Goal: Task Accomplishment & Management: Use online tool/utility

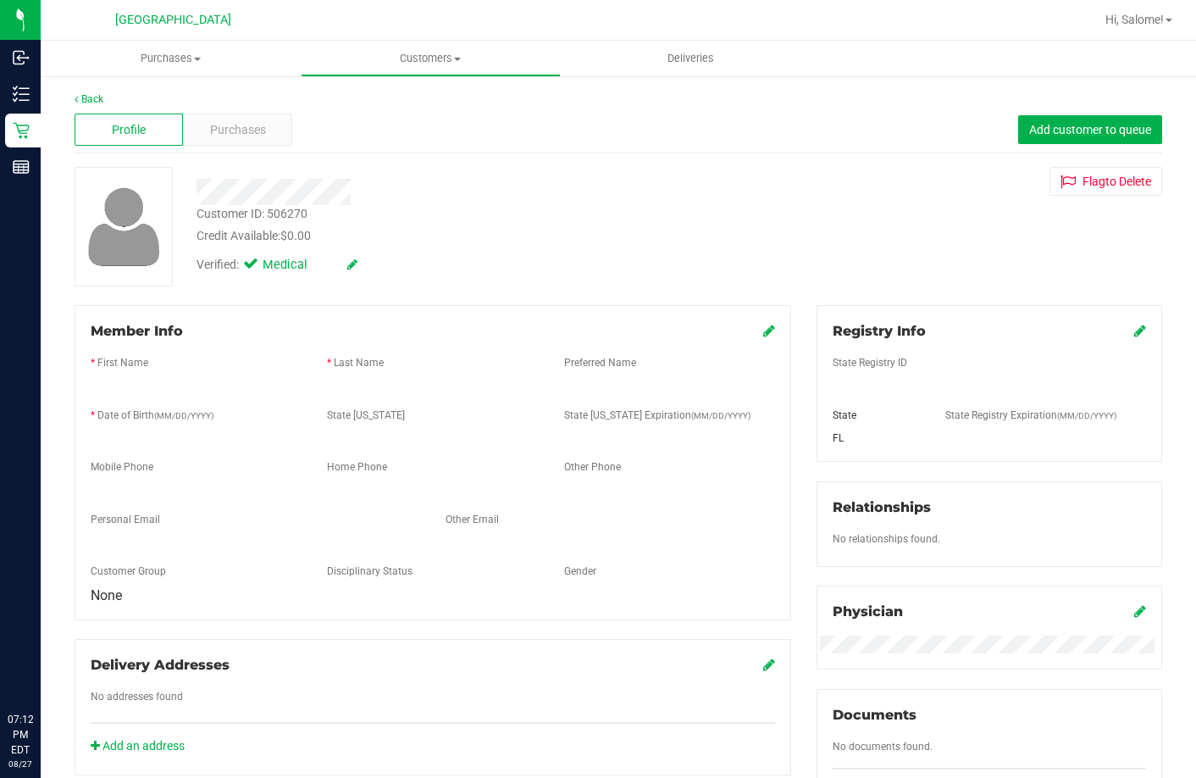
click at [435, 210] on div "Customer ID: 506270 Credit Available: $0.00" at bounding box center [462, 225] width 557 height 40
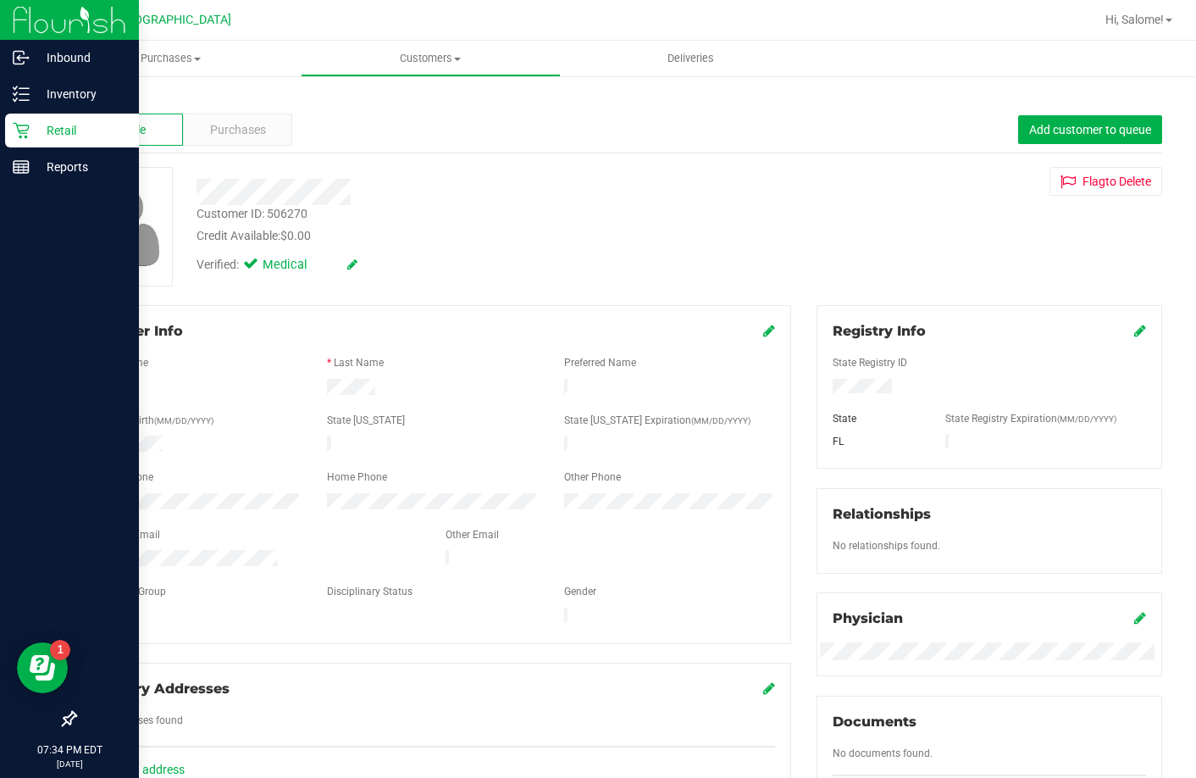
click at [65, 126] on p "Retail" at bounding box center [81, 130] width 102 height 20
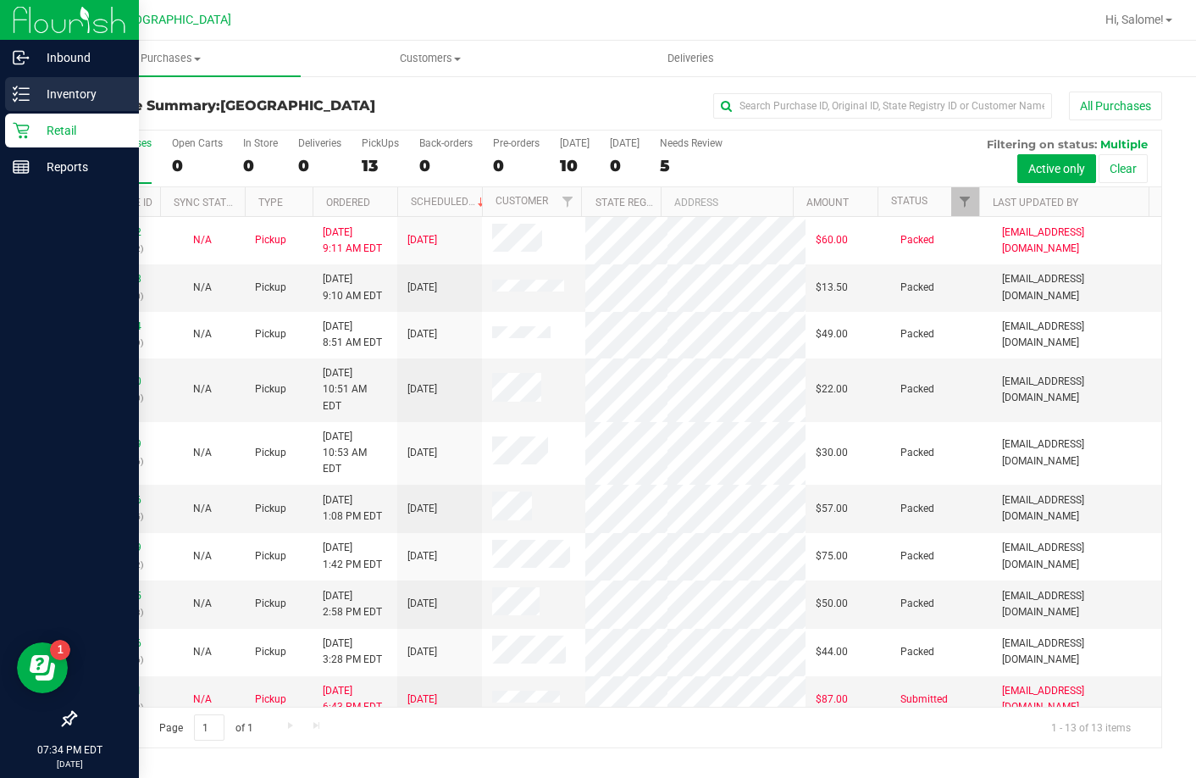
click at [68, 90] on p "Inventory" at bounding box center [81, 94] width 102 height 20
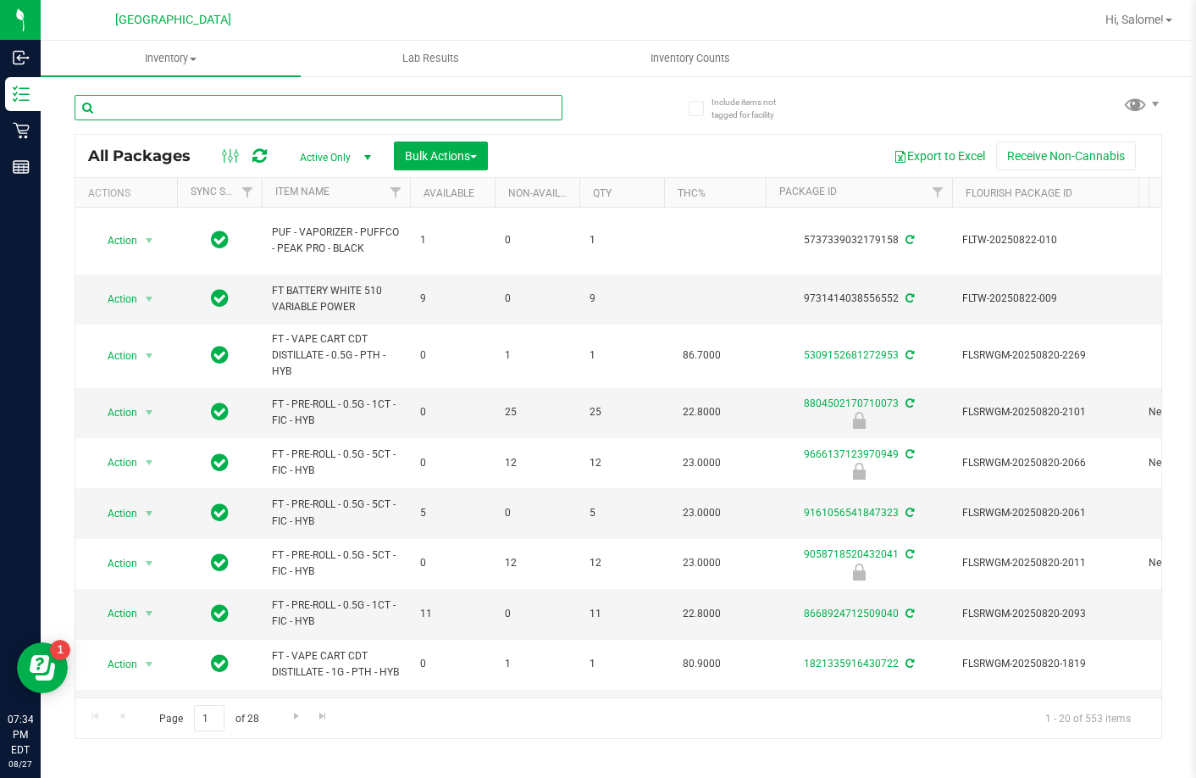
click at [358, 107] on input "text" at bounding box center [319, 107] width 488 height 25
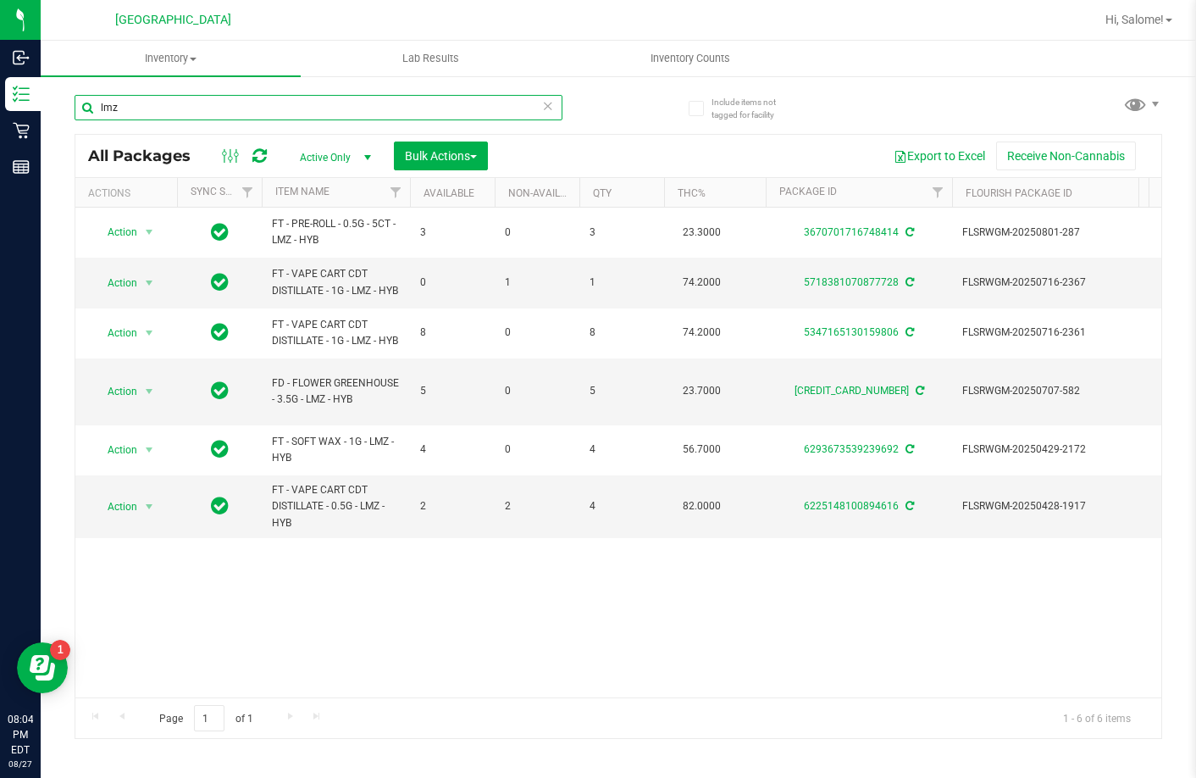
click at [230, 107] on input "lmz" at bounding box center [319, 107] width 488 height 25
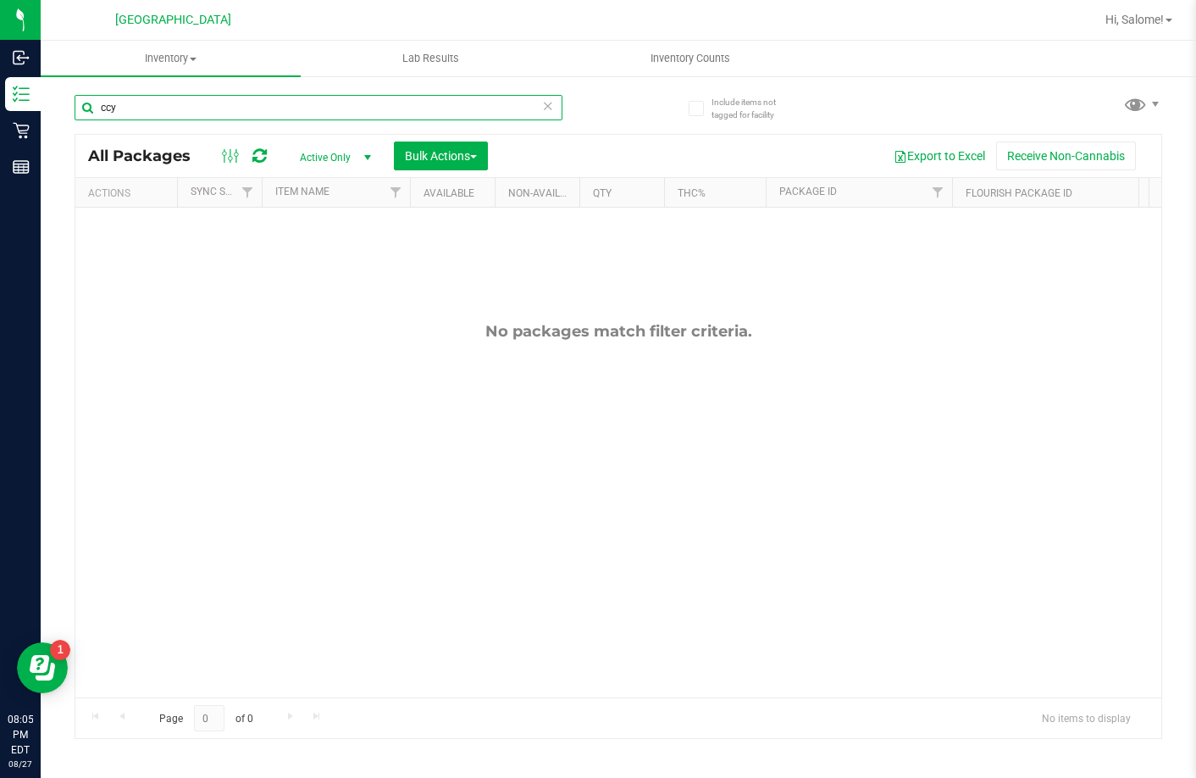
type input "ccy"
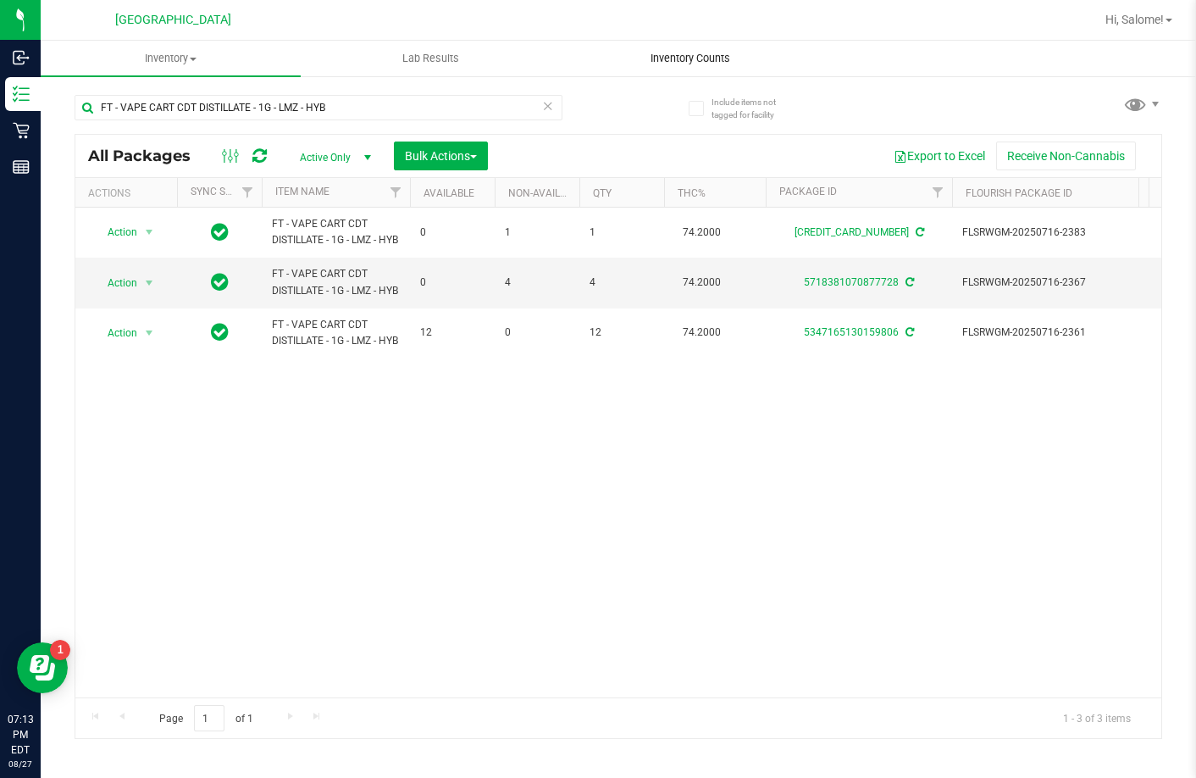
click at [697, 62] on span "Inventory Counts" at bounding box center [690, 58] width 125 height 15
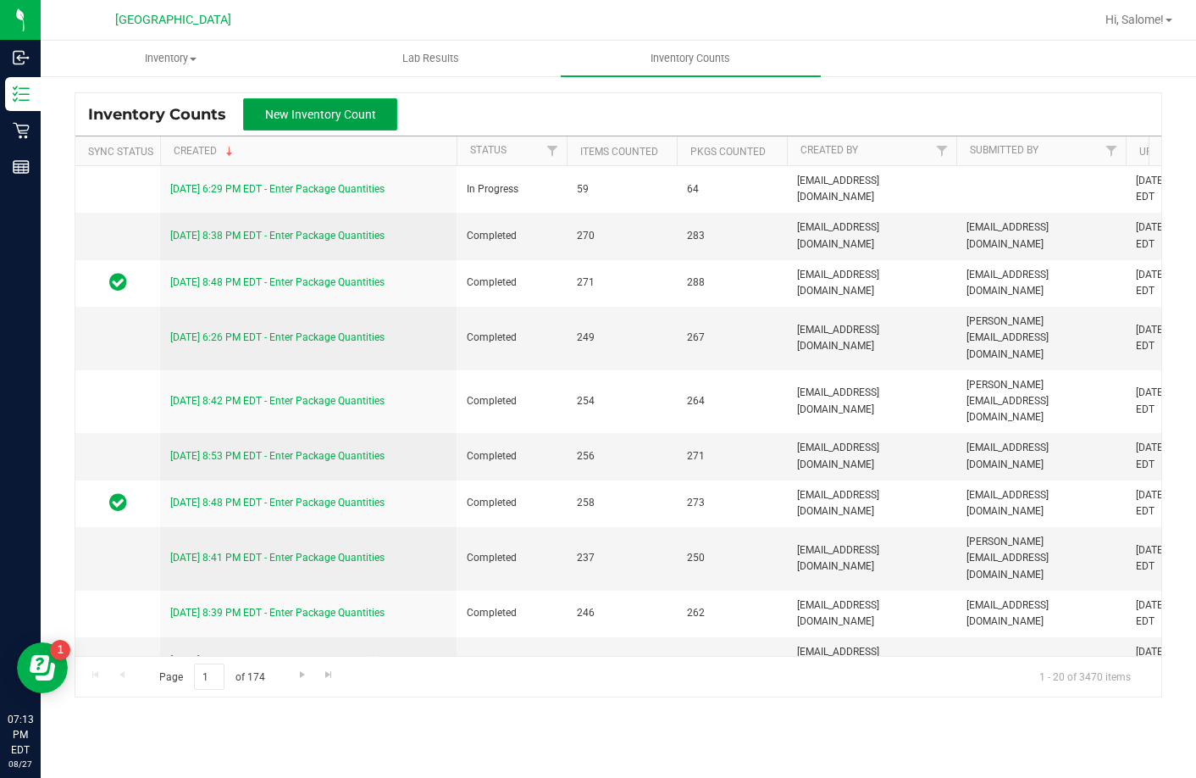
click at [294, 108] on span "New Inventory Count" at bounding box center [320, 115] width 111 height 14
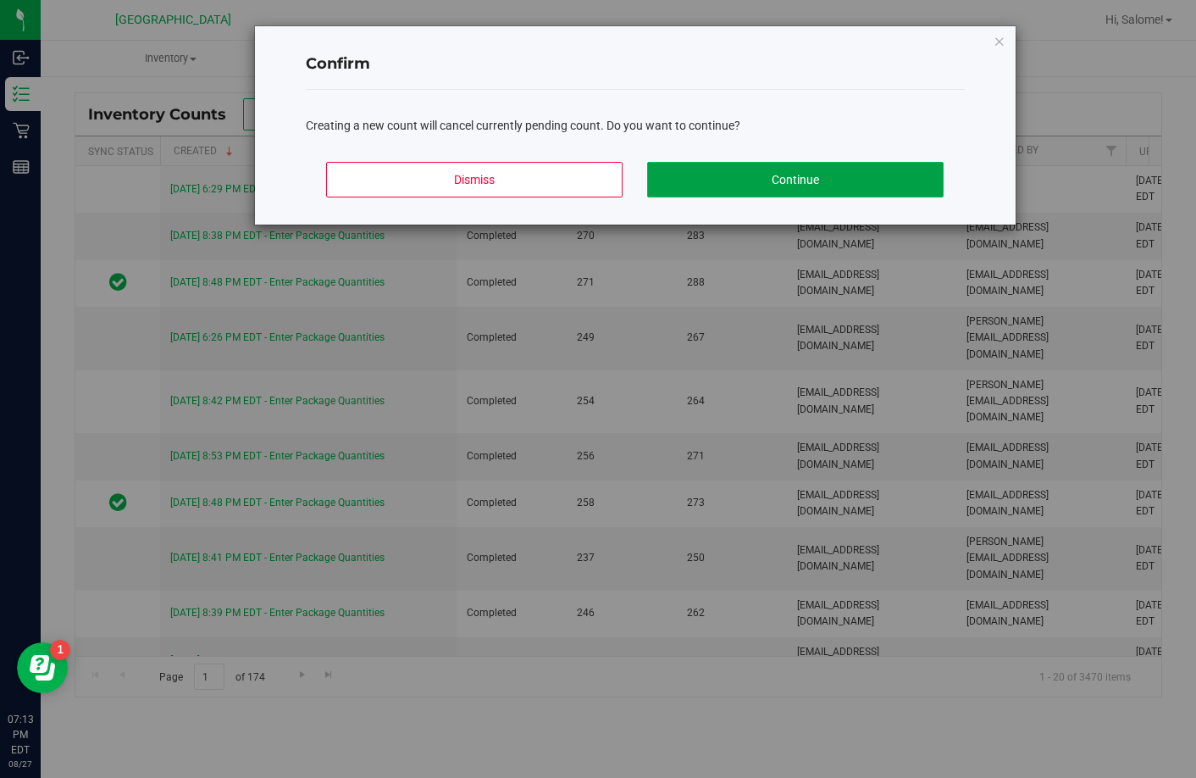
click at [806, 167] on button "Continue" at bounding box center [795, 180] width 297 height 36
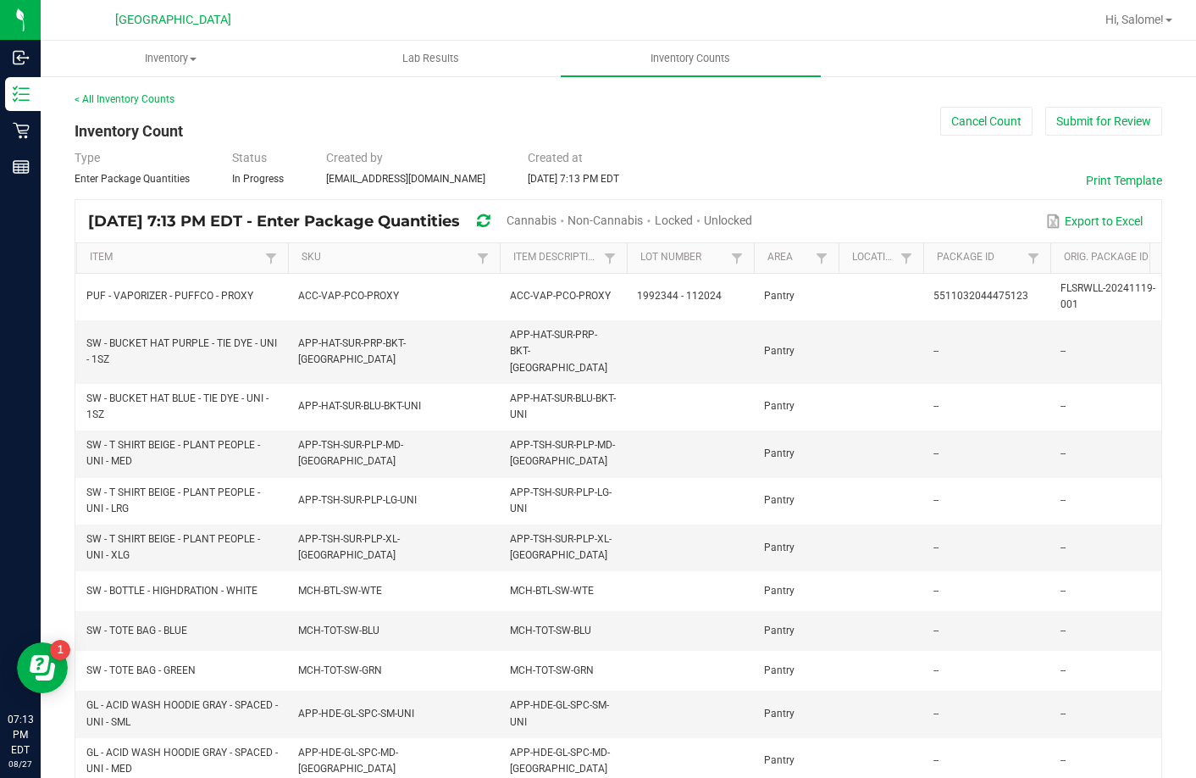
click at [752, 214] on span "Unlocked" at bounding box center [728, 221] width 48 height 14
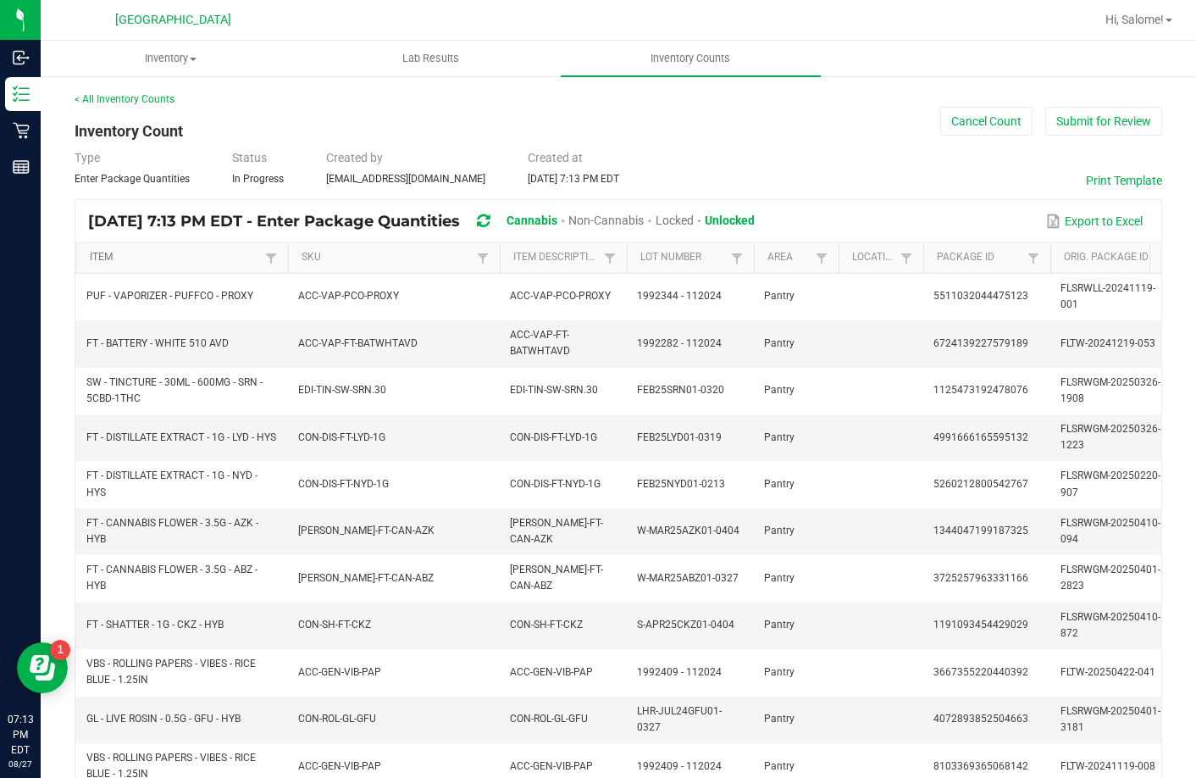
click at [100, 255] on link "Item" at bounding box center [175, 258] width 170 height 14
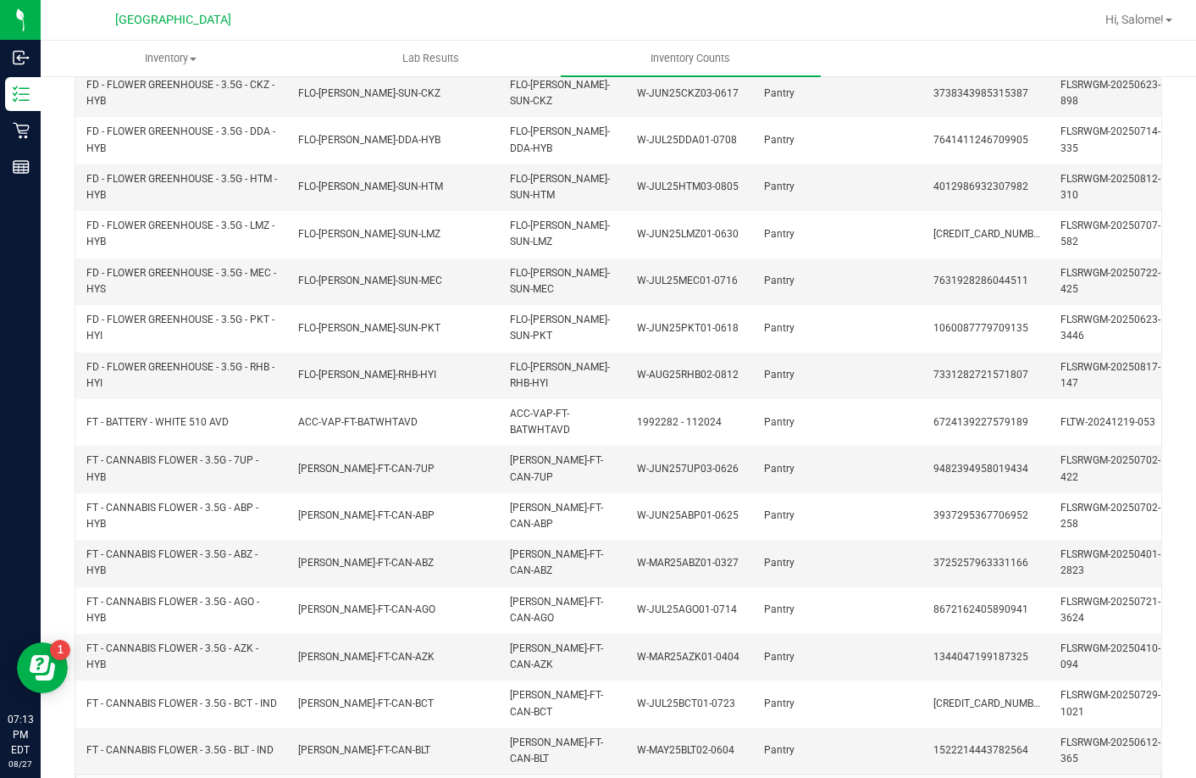
scroll to position [494, 0]
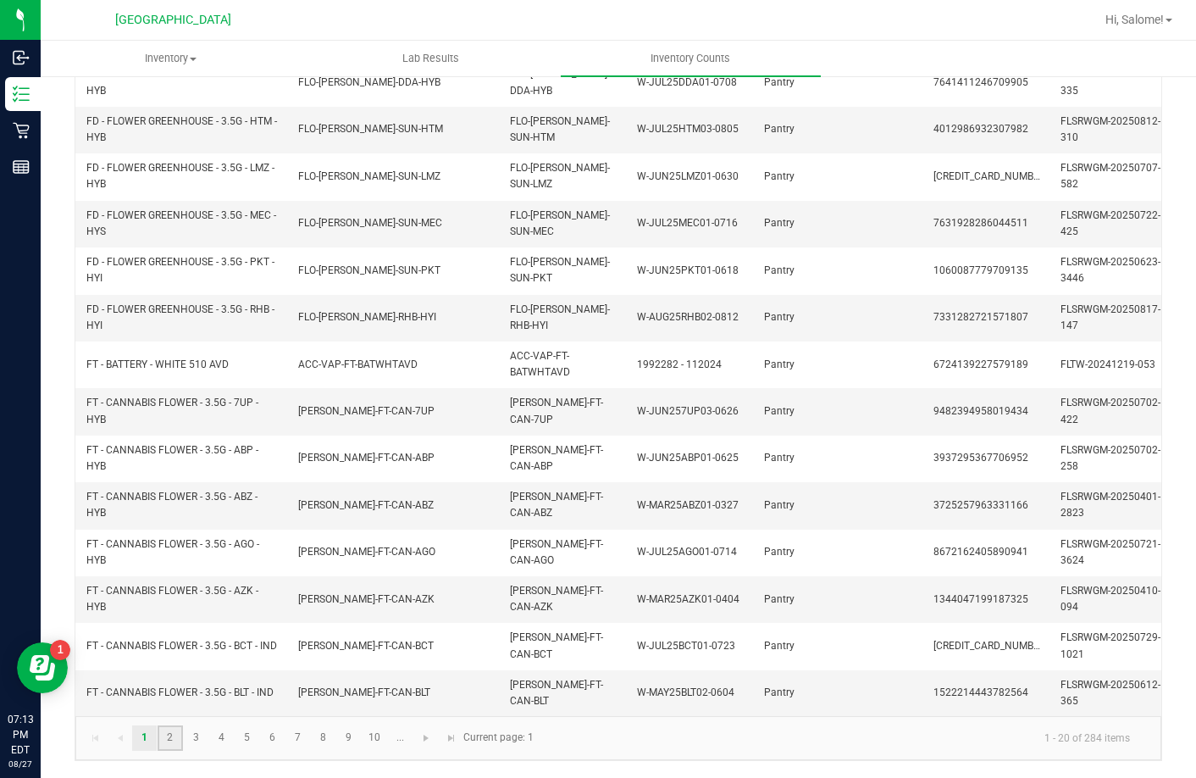
click at [165, 737] on link "2" at bounding box center [170, 737] width 25 height 25
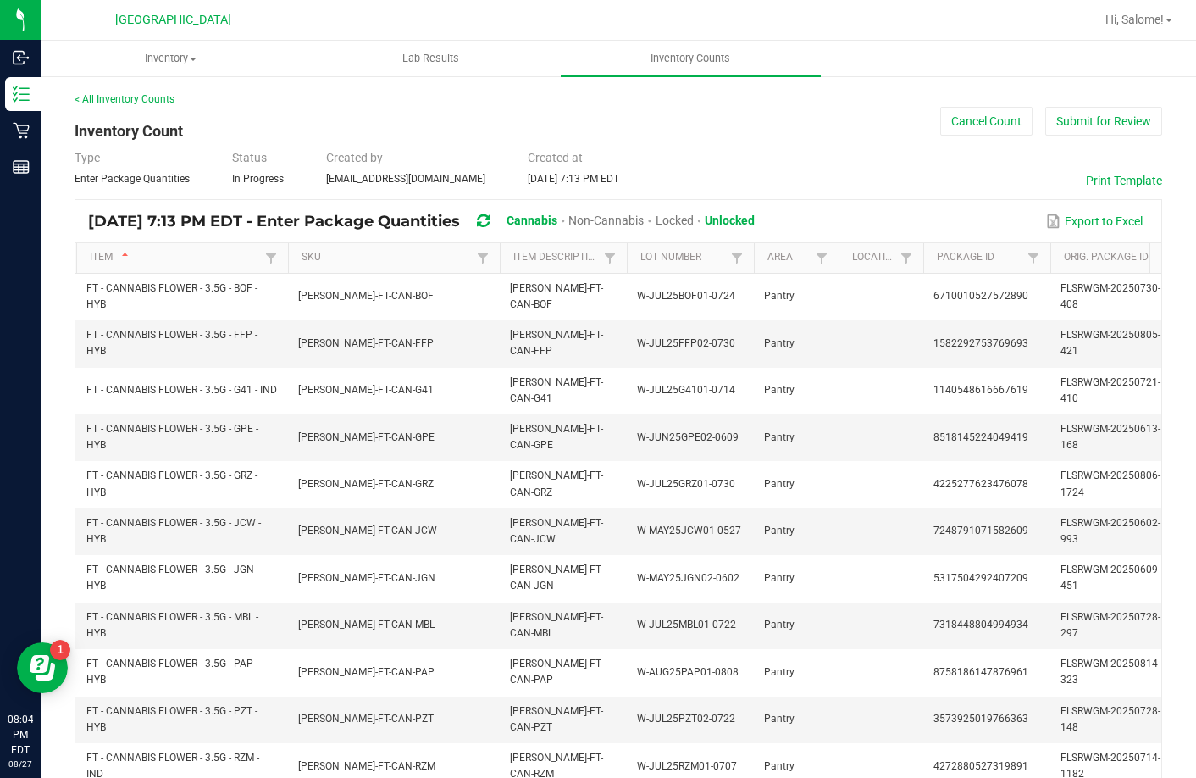
scroll to position [494, 0]
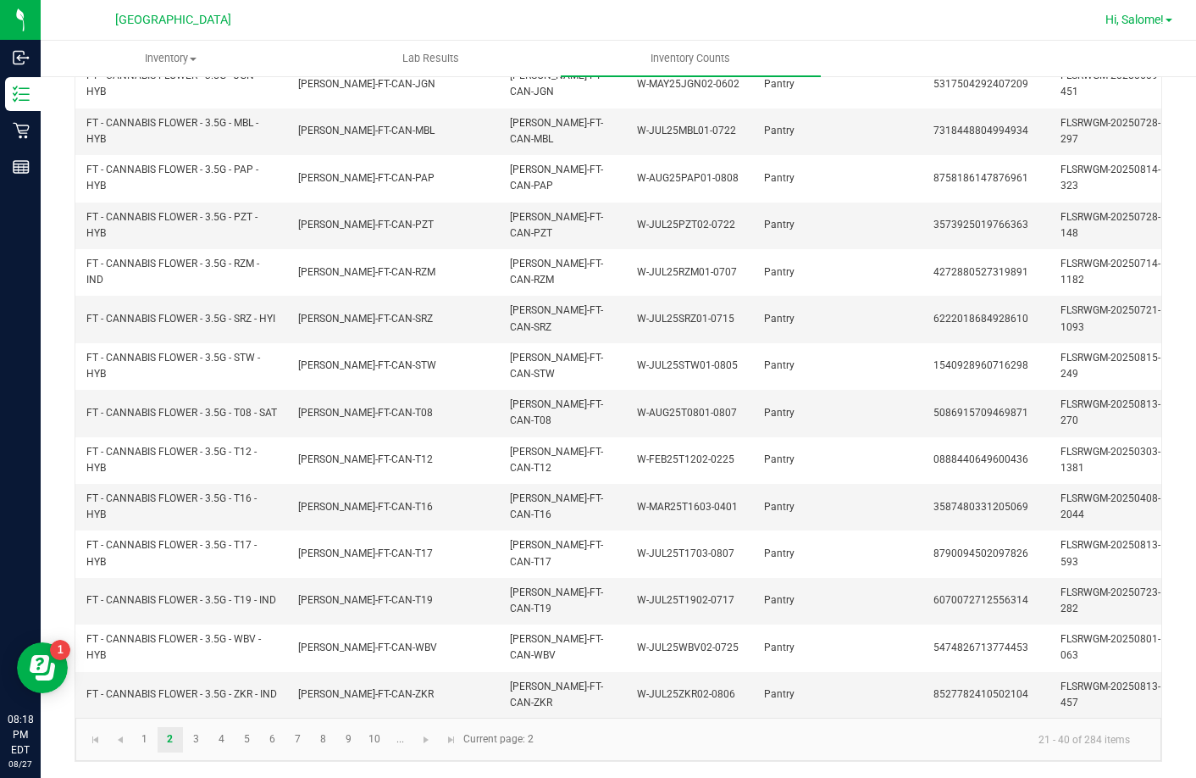
click at [1120, 25] on span "Hi, Salome!" at bounding box center [1135, 20] width 58 height 14
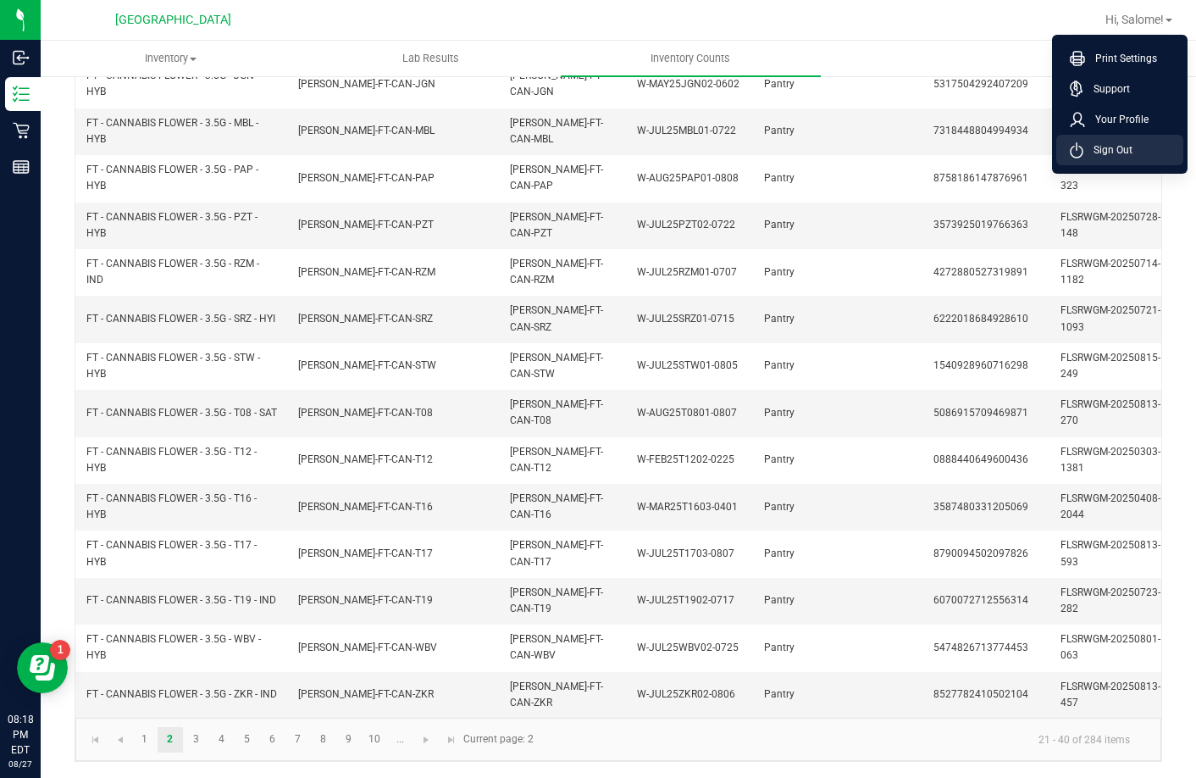
click at [1116, 142] on span "Sign Out" at bounding box center [1108, 150] width 49 height 17
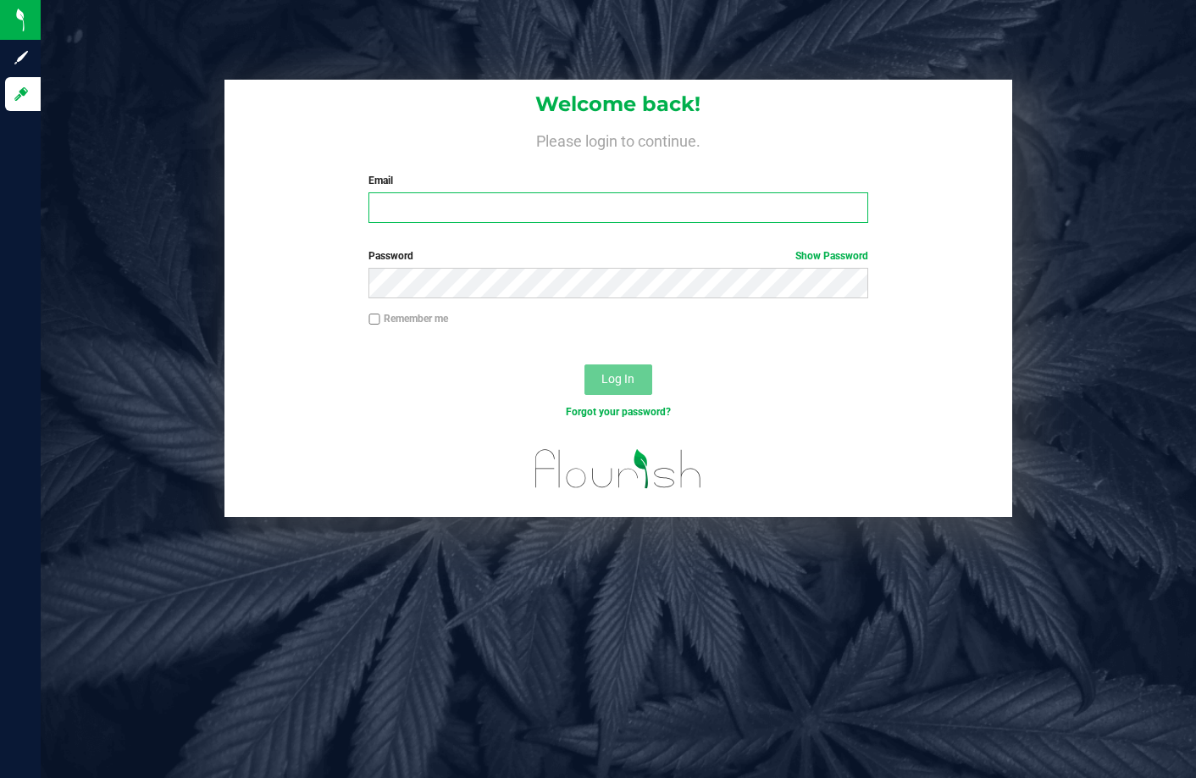
click at [757, 208] on input "Email" at bounding box center [619, 207] width 500 height 31
type input "D"
type input "[EMAIL_ADDRESS][DOMAIN_NAME]"
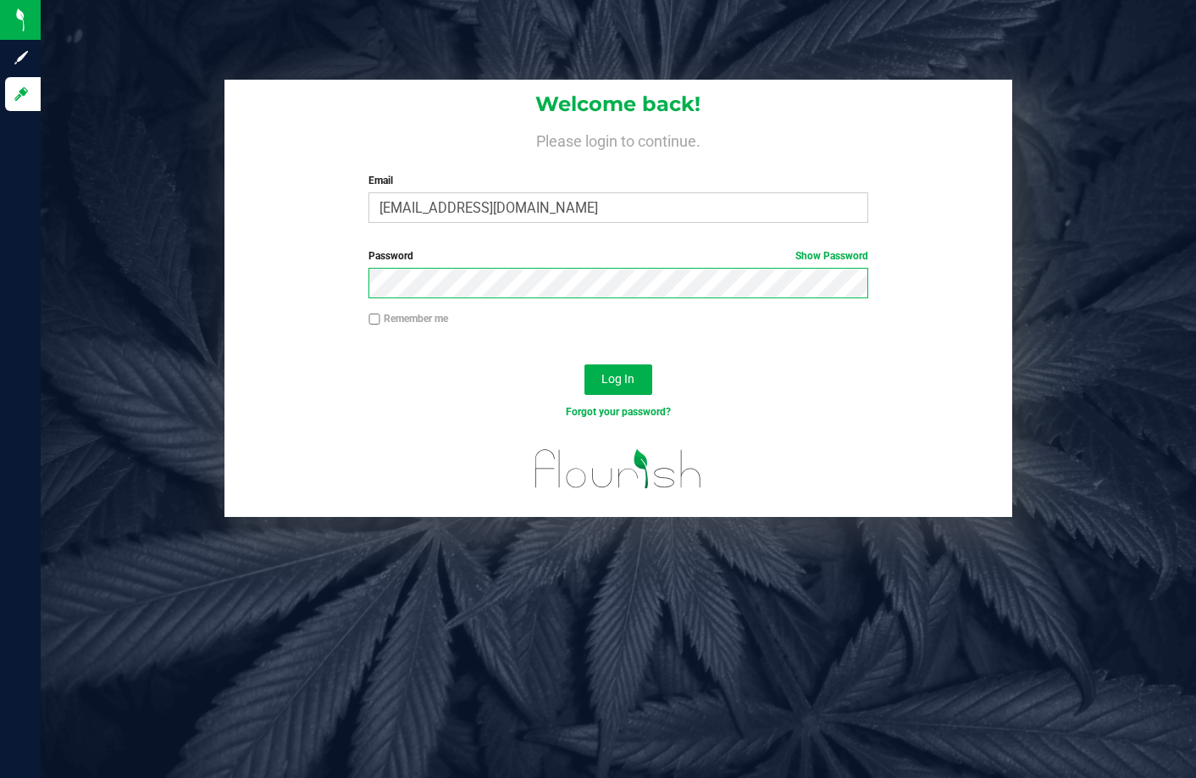
click at [585, 364] on button "Log In" at bounding box center [619, 379] width 68 height 31
